Goal: Find specific page/section

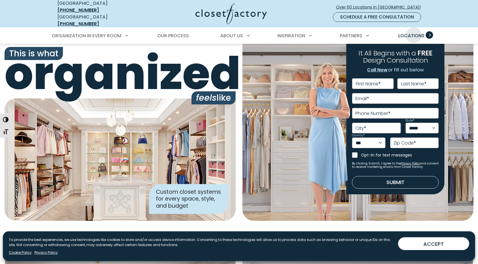
click at [414, 32] on span "Locations" at bounding box center [411, 35] width 26 height 7
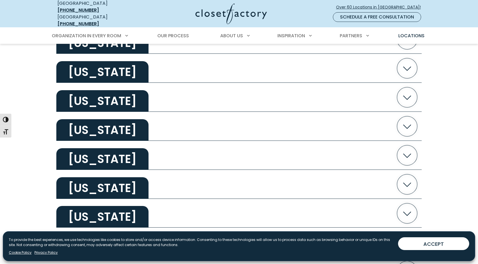
scroll to position [246, 0]
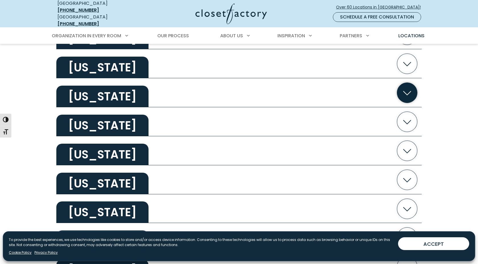
click at [410, 91] on icon "button" at bounding box center [407, 93] width 8 height 4
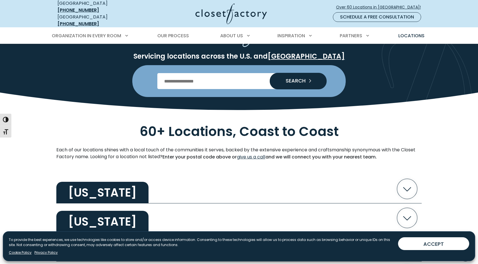
scroll to position [0, 0]
